Goal: Information Seeking & Learning: Learn about a topic

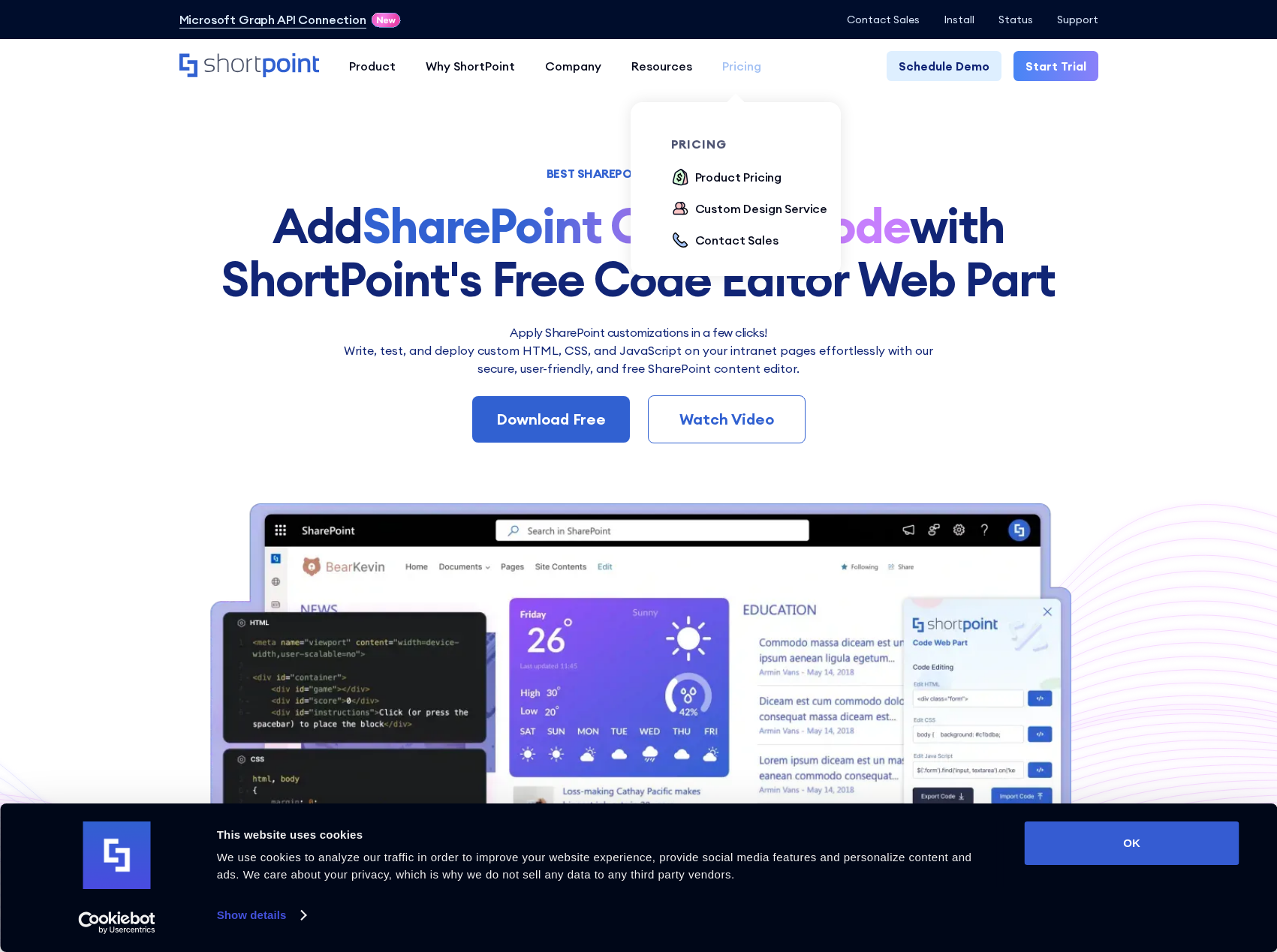
click at [737, 66] on div "Pricing" at bounding box center [741, 66] width 39 height 18
click at [737, 178] on div "Product Pricing" at bounding box center [738, 177] width 87 height 18
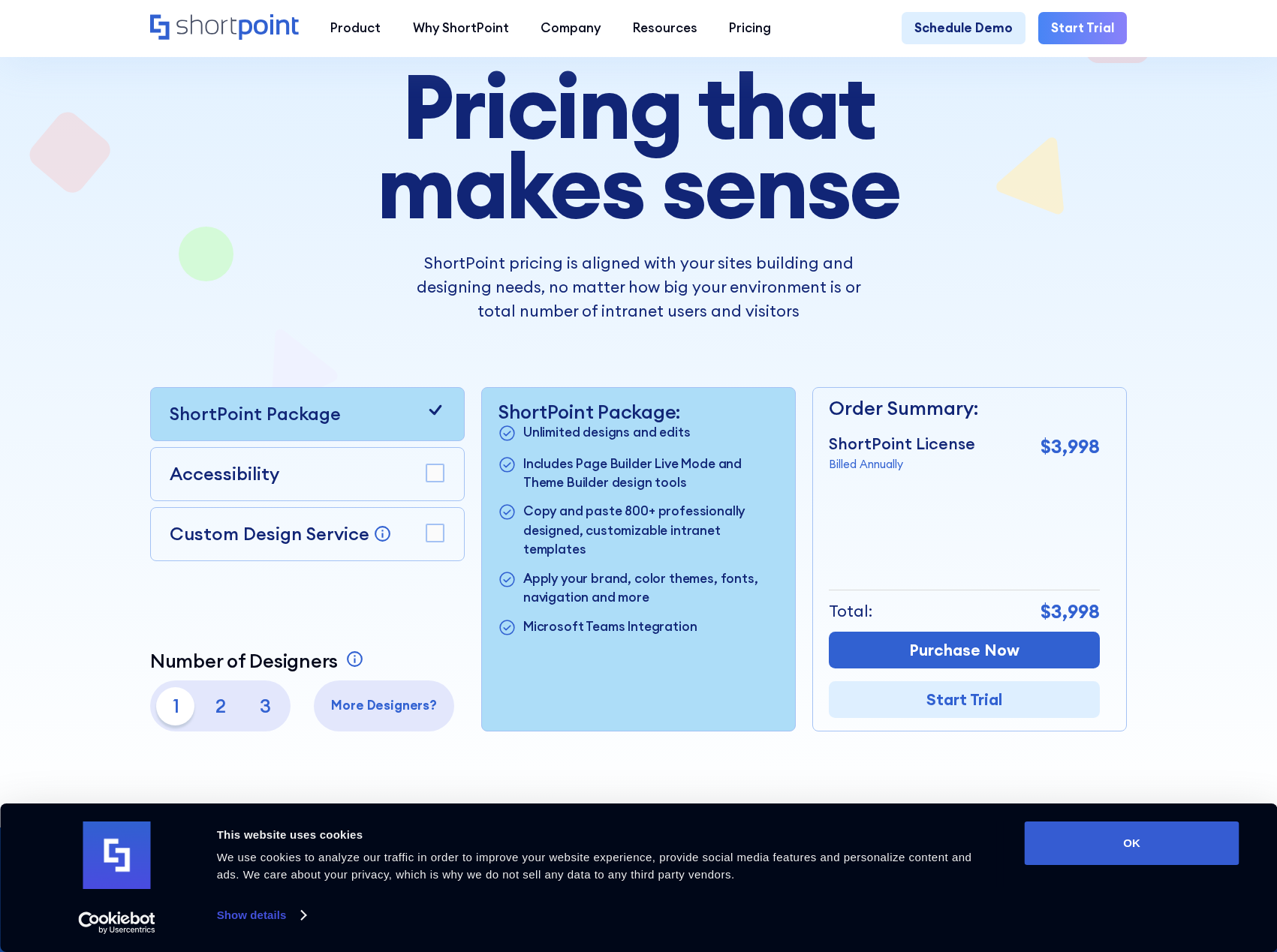
scroll to position [150, 0]
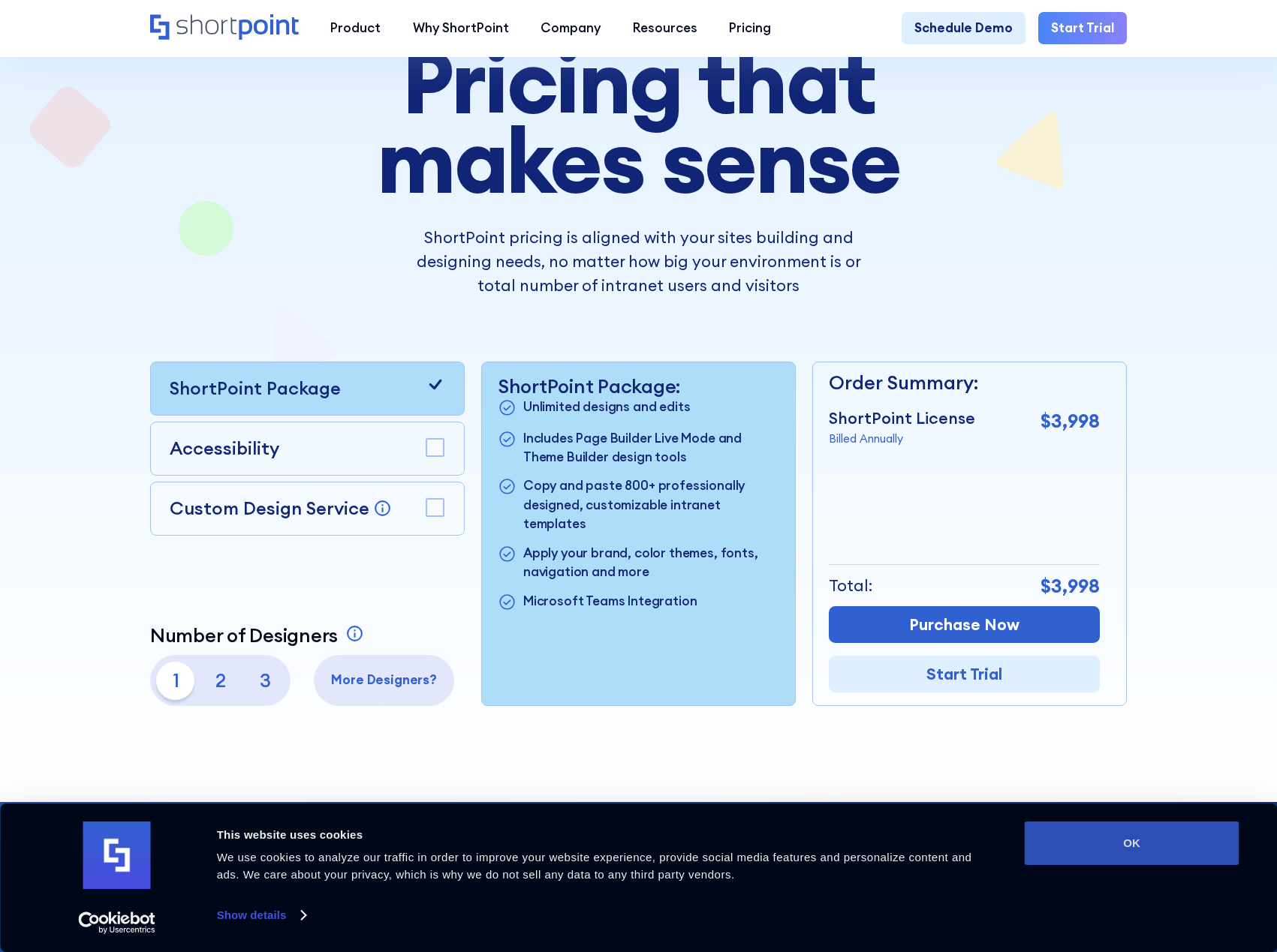
click at [1134, 845] on button "OK" at bounding box center [1132, 844] width 215 height 43
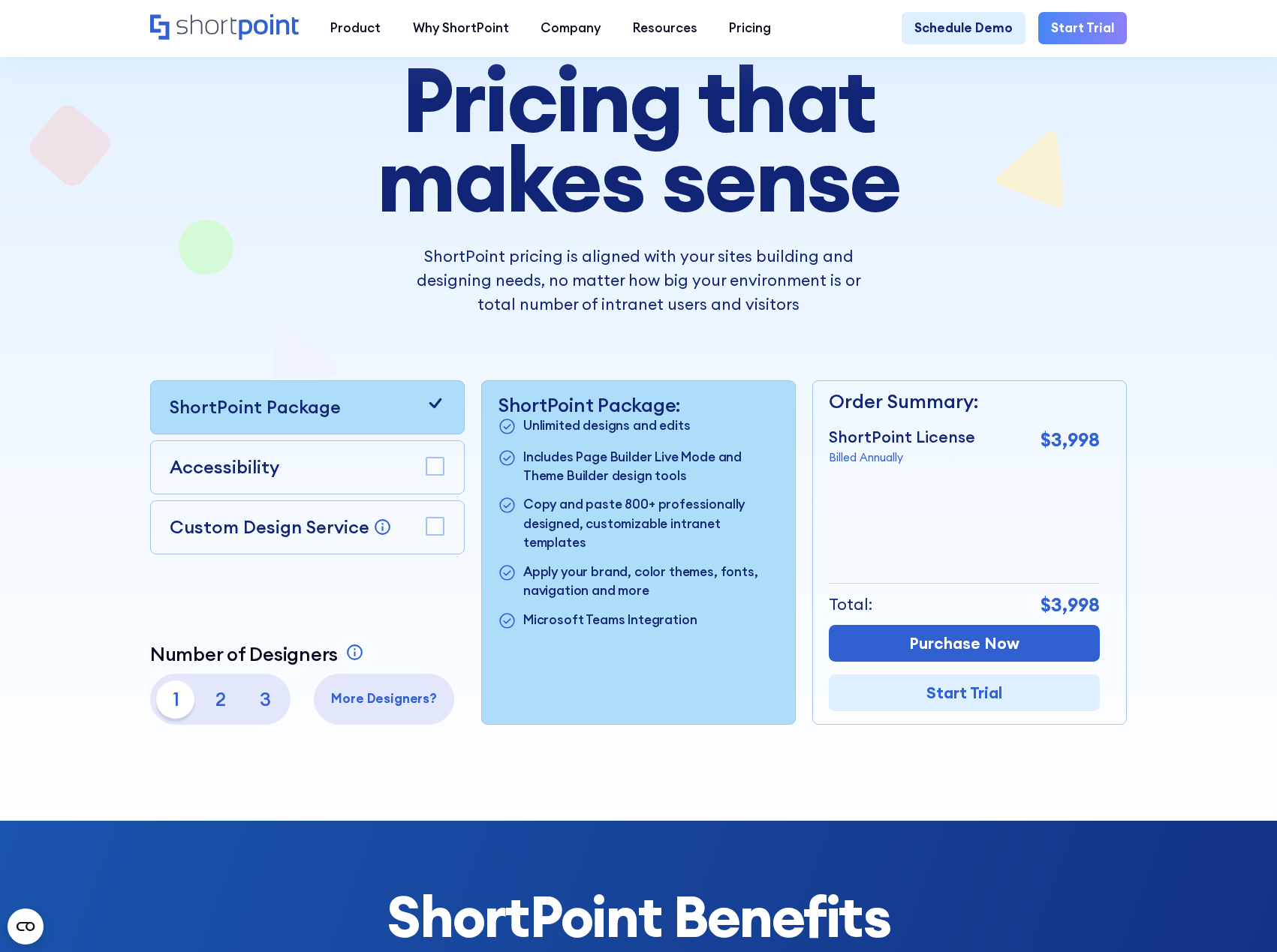
scroll to position [0, 0]
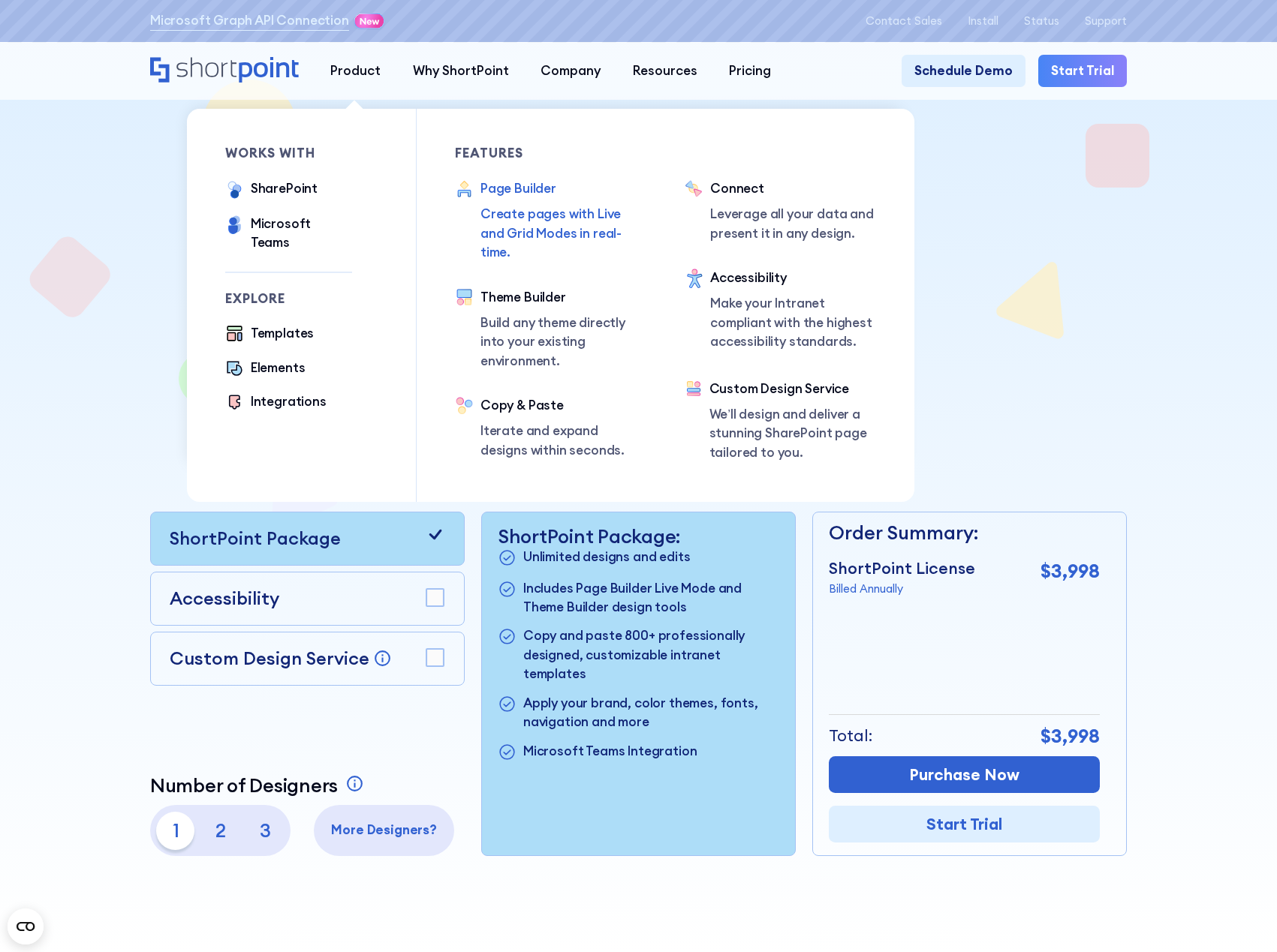
click at [517, 189] on div "Page Builder" at bounding box center [563, 189] width 166 height 19
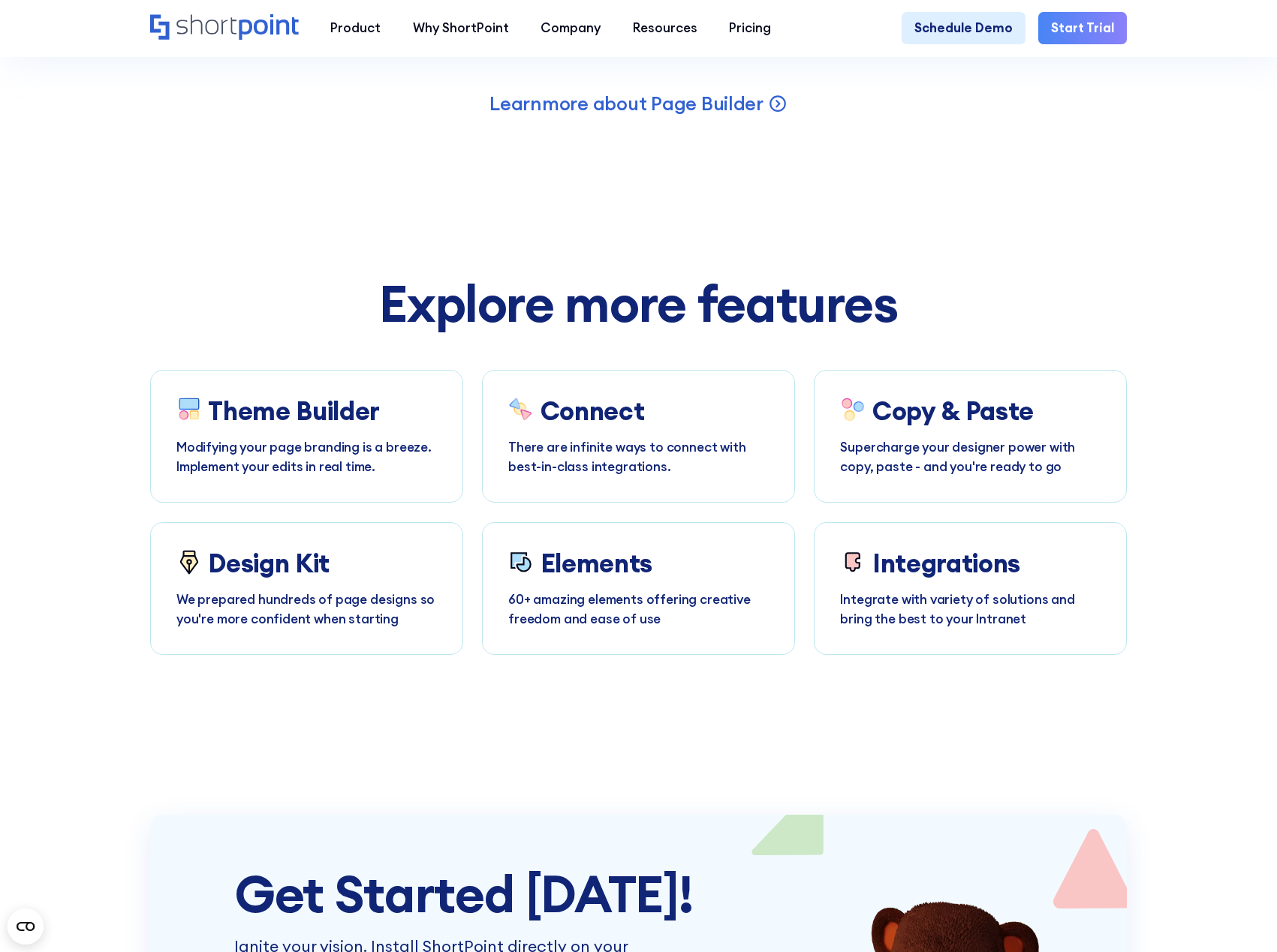
scroll to position [7654, 0]
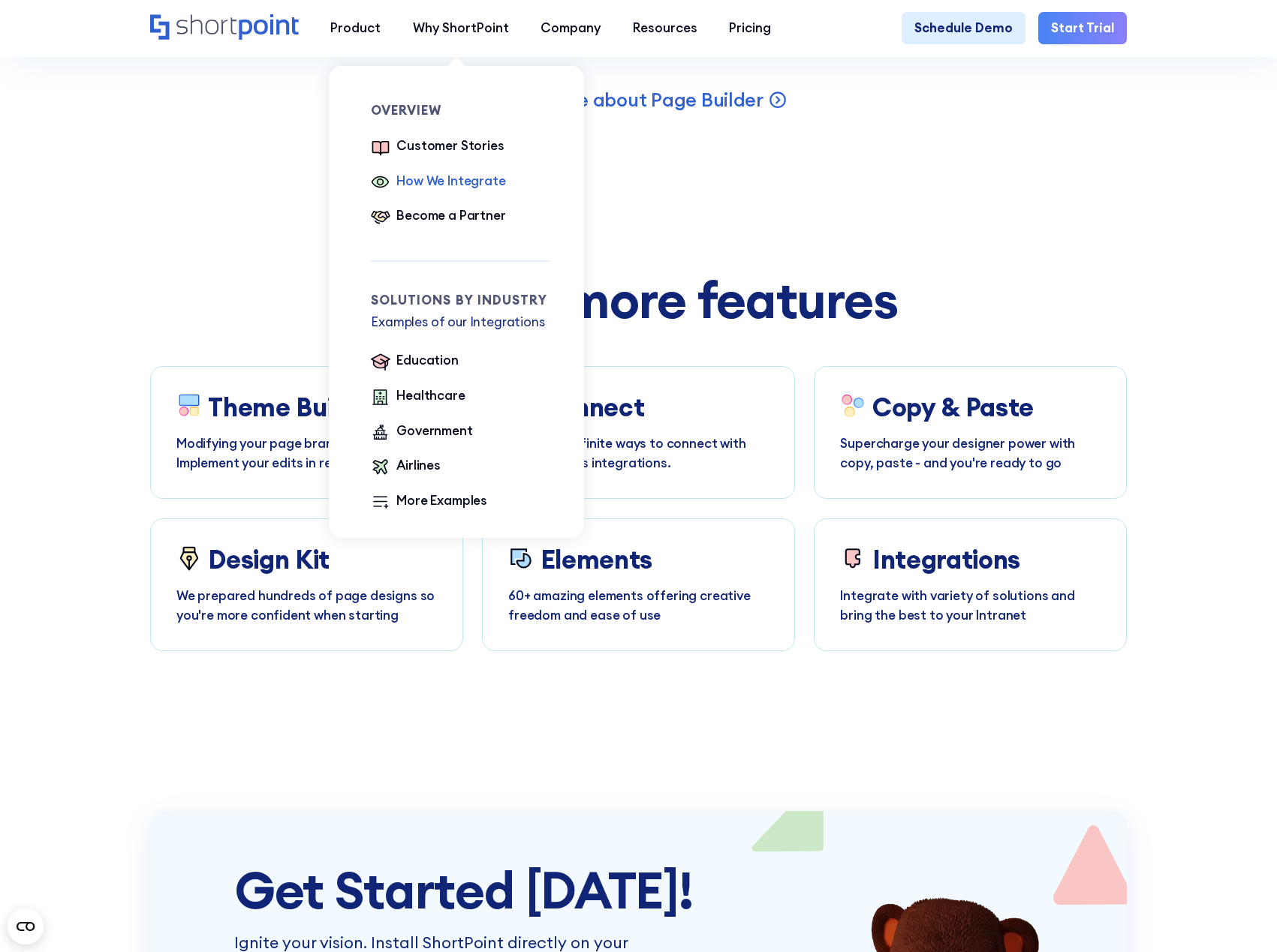
click at [436, 182] on div "How We Integrate" at bounding box center [451, 181] width 109 height 19
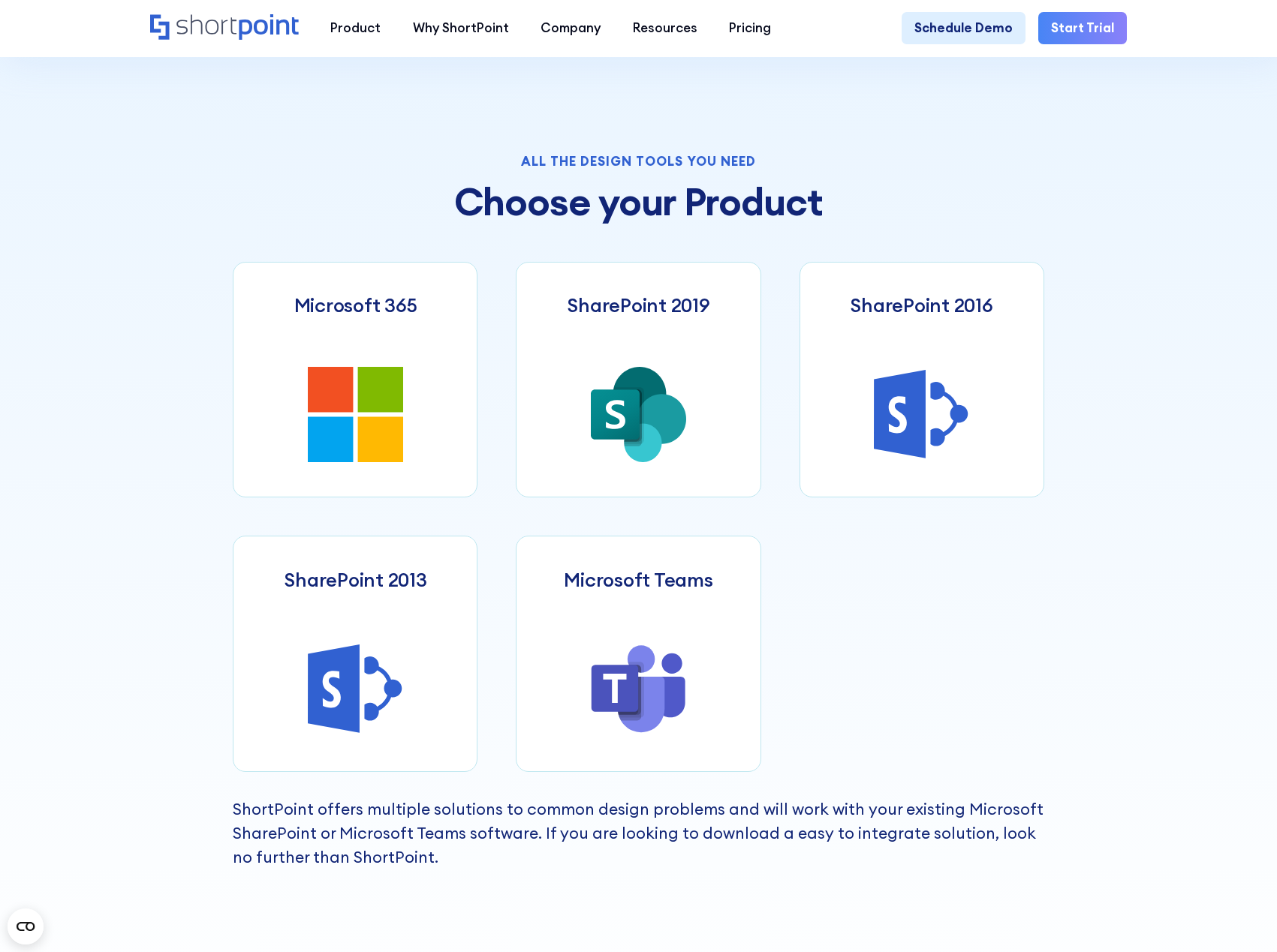
scroll to position [601, 0]
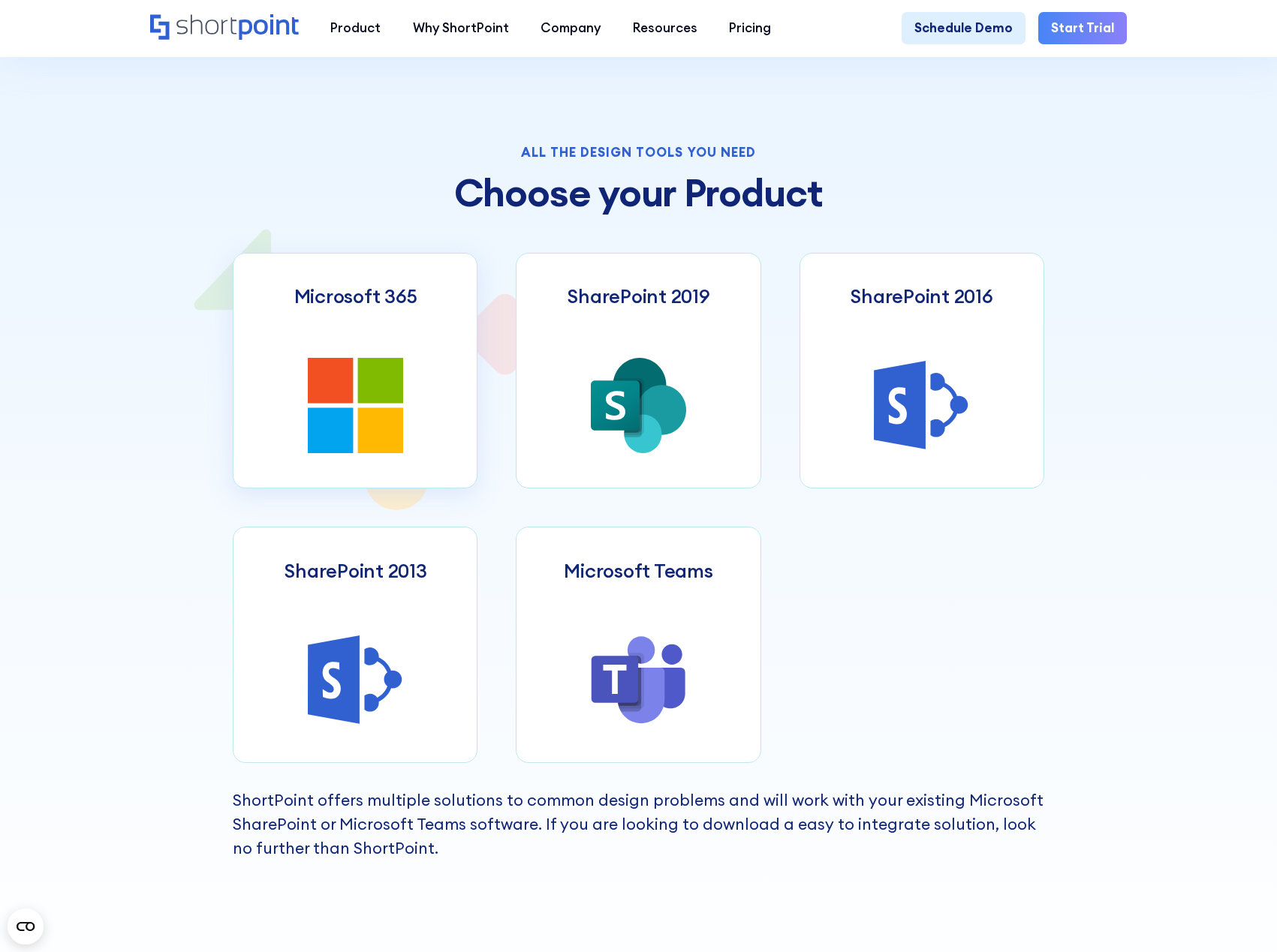
click at [351, 348] on link "Microsoft 365" at bounding box center [355, 371] width 245 height 237
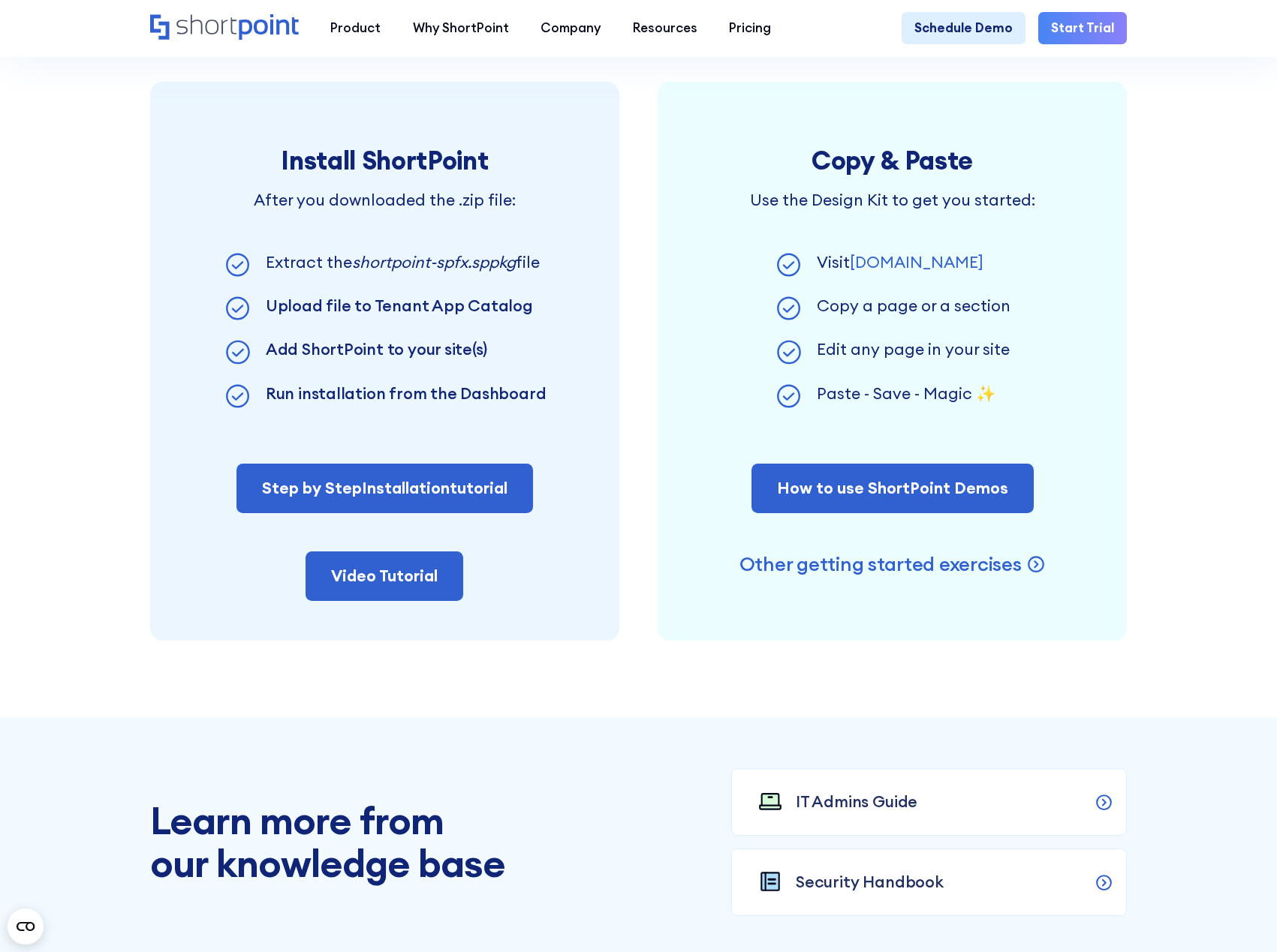
scroll to position [1201, 0]
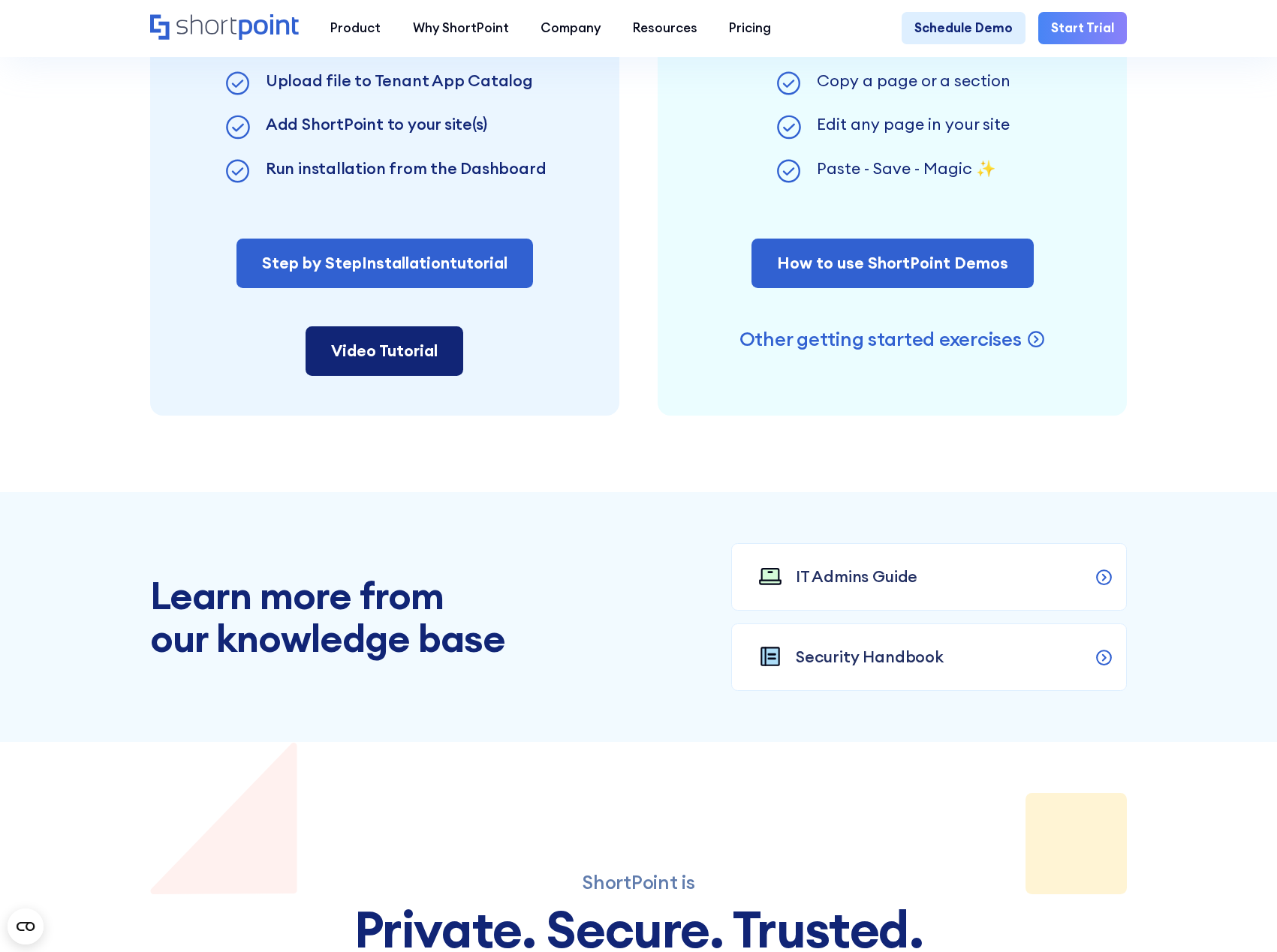
click at [403, 364] on link "Video Tutorial" at bounding box center [384, 351] width 157 height 50
